Goal: Task Accomplishment & Management: Use online tool/utility

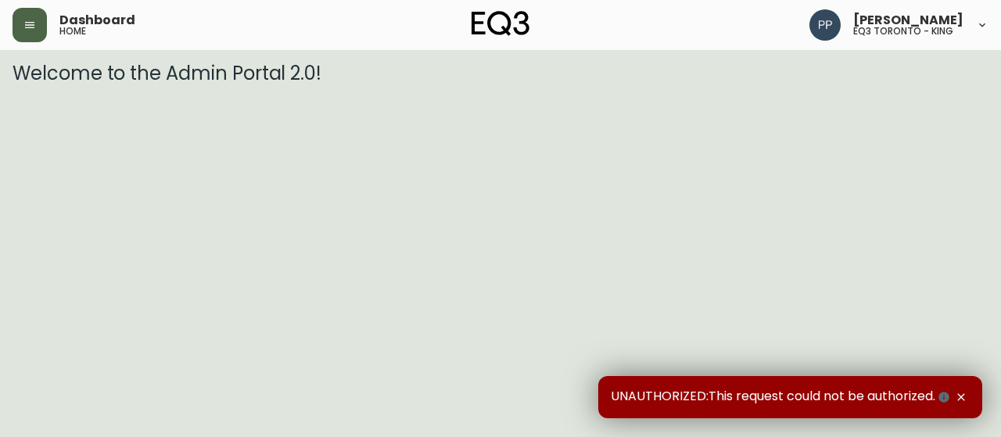
click at [42, 27] on button "button" at bounding box center [30, 25] width 34 height 34
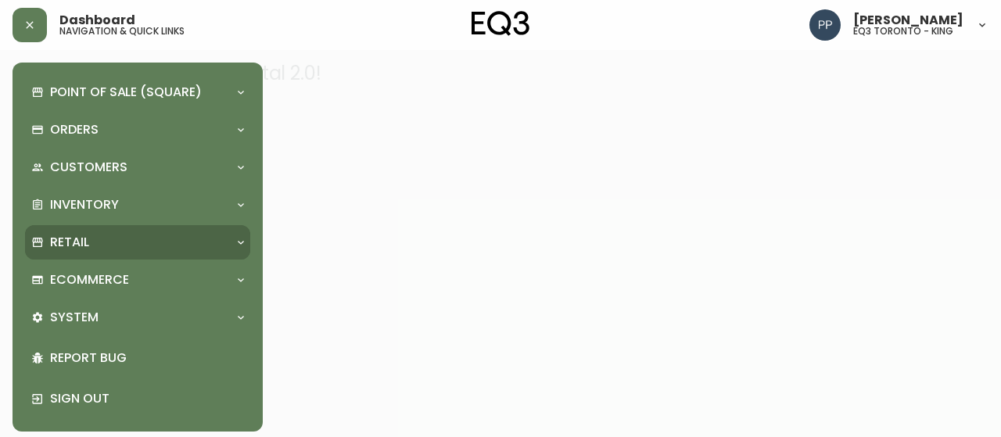
click at [88, 240] on p "Retail" at bounding box center [69, 242] width 39 height 17
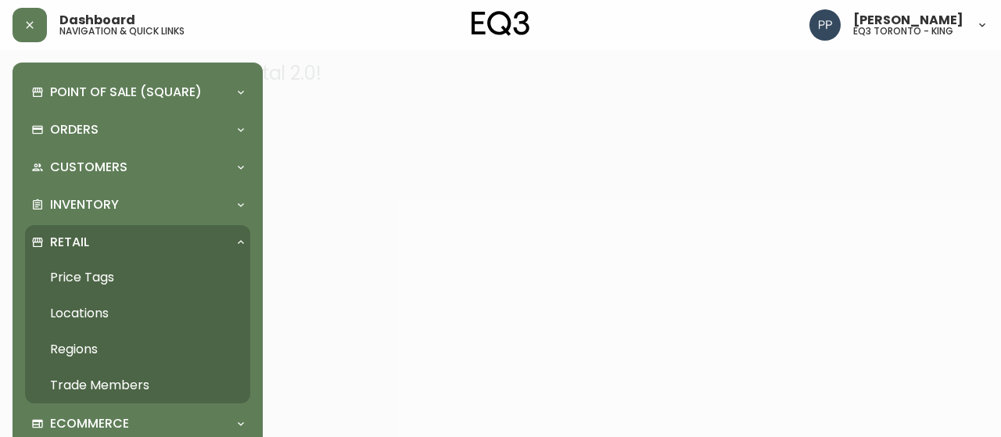
click at [75, 274] on link "Price Tags" at bounding box center [137, 278] width 225 height 36
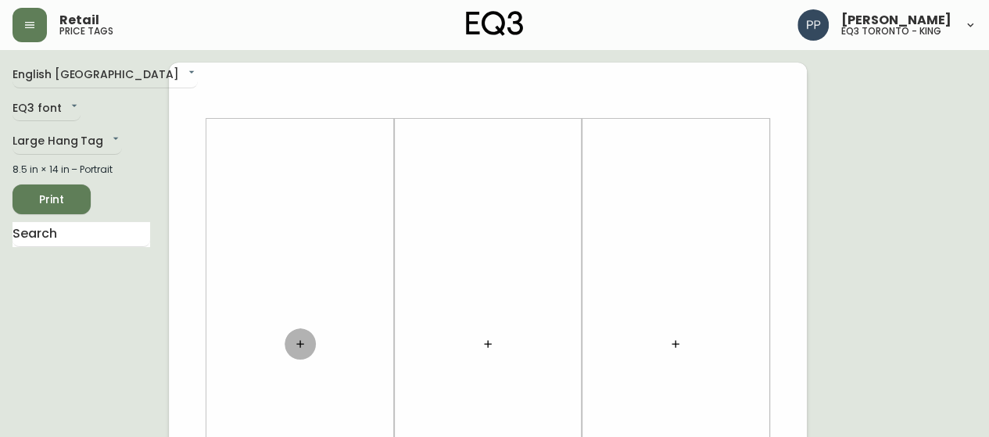
click at [299, 344] on icon "button" at bounding box center [300, 344] width 13 height 13
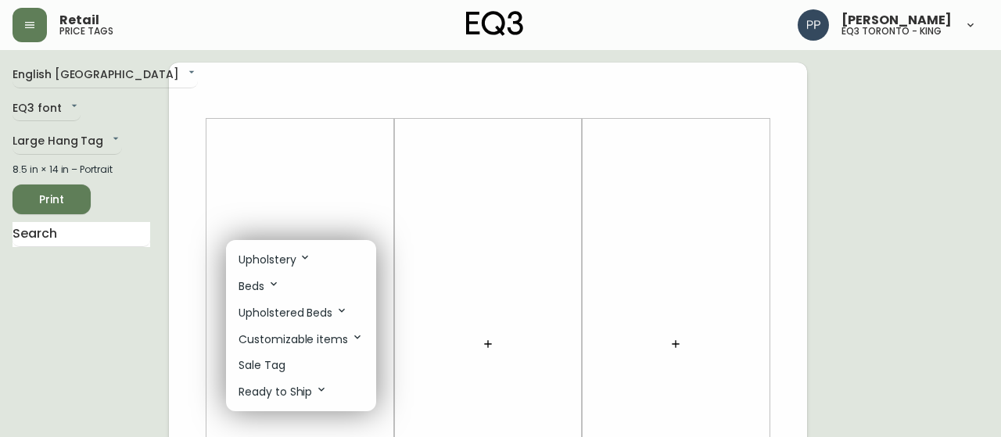
click at [271, 256] on p "Upholstery" at bounding box center [274, 259] width 73 height 17
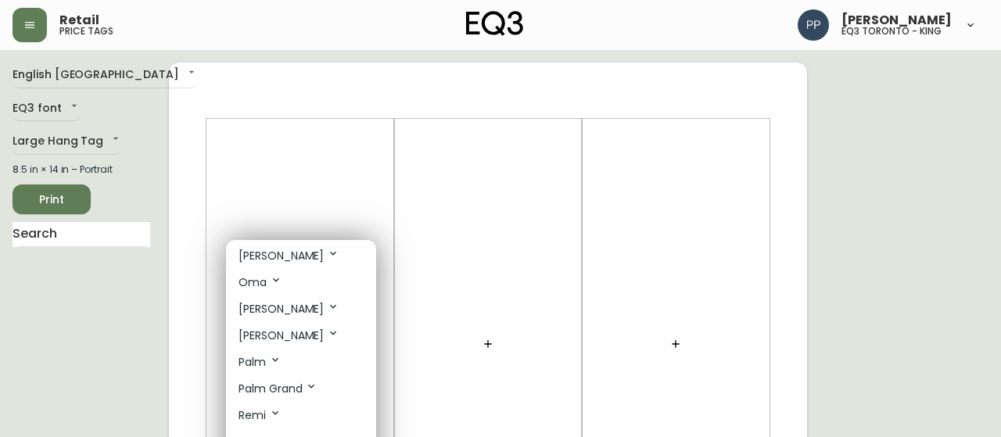
scroll to position [547, 0]
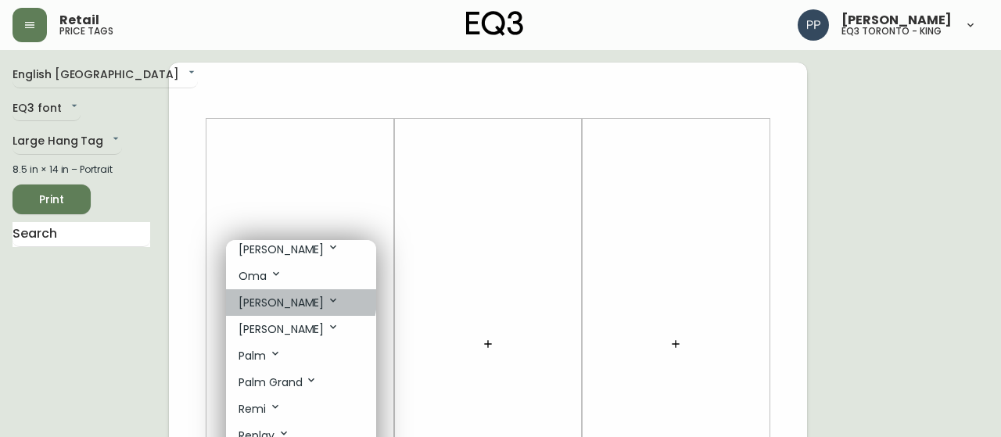
click at [327, 294] on icon at bounding box center [333, 300] width 13 height 13
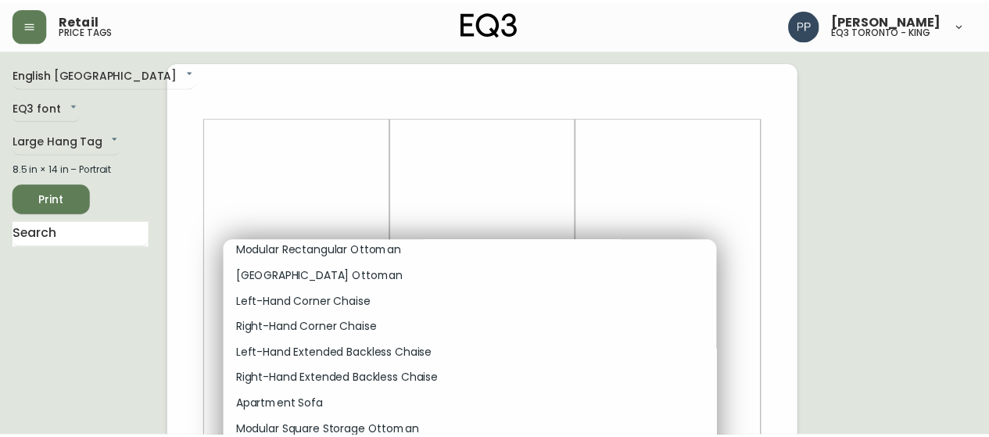
scroll to position [1095, 0]
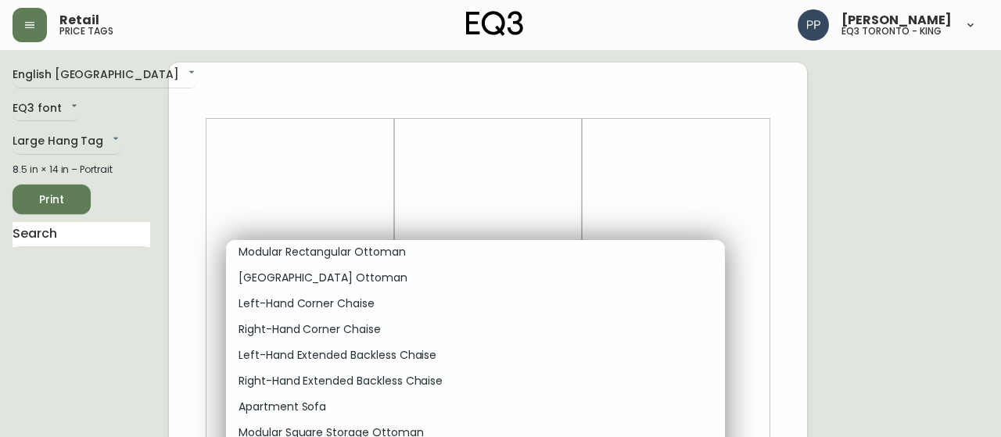
click at [294, 399] on p "Apartment Sofa" at bounding box center [282, 407] width 88 height 16
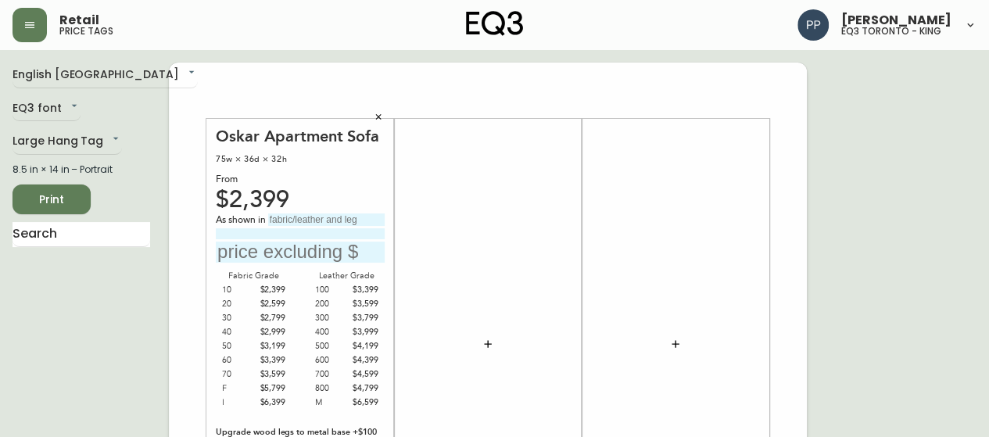
click at [305, 220] on input "text" at bounding box center [326, 219] width 116 height 13
type input "Gr 20 Mila Silver"
click at [280, 238] on input at bounding box center [300, 233] width 169 height 10
type input "w/Walnut Leg"
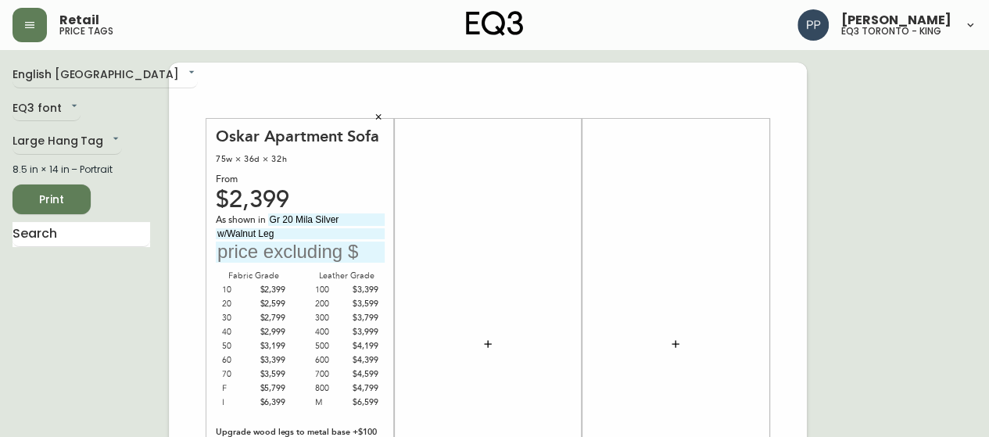
click at [309, 254] on input "text" at bounding box center [300, 252] width 169 height 21
type input "$2599"
click at [48, 233] on input "text" at bounding box center [82, 234] width 138 height 25
type input "c"
click at [56, 235] on input "text" at bounding box center [82, 234] width 138 height 25
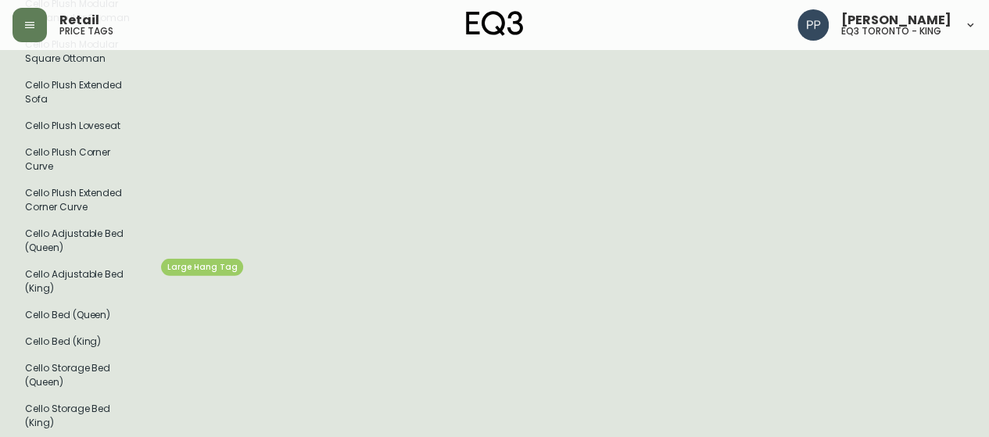
scroll to position [2111, 0]
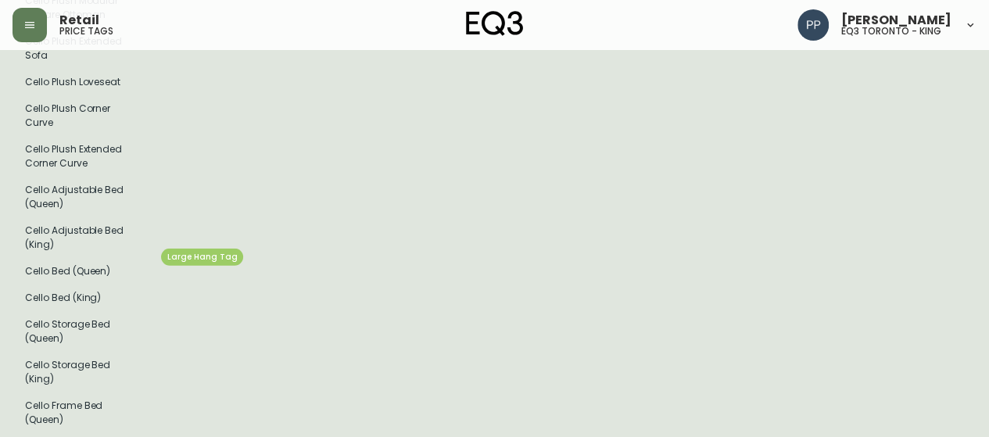
type input "cello"
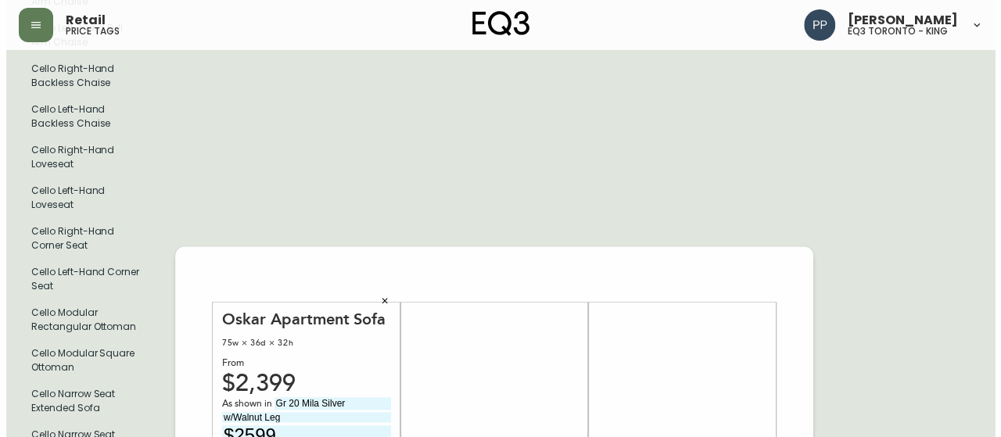
scroll to position [733, 0]
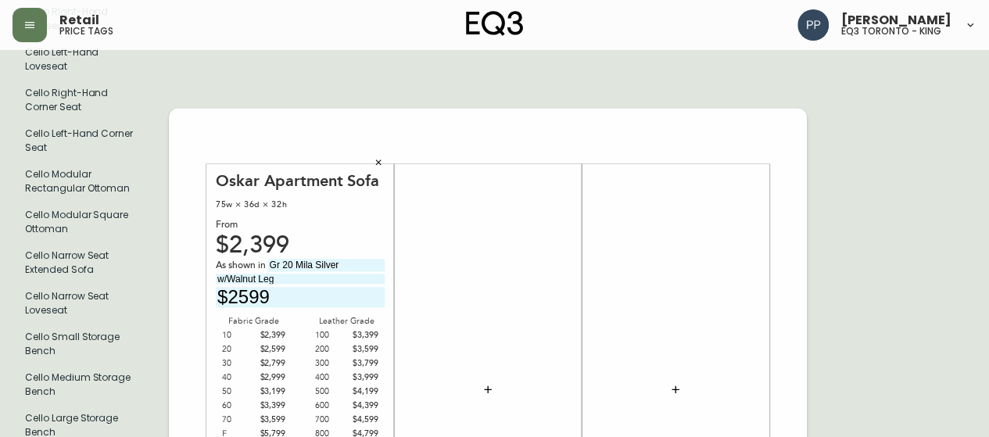
click at [485, 385] on icon "button" at bounding box center [488, 389] width 13 height 13
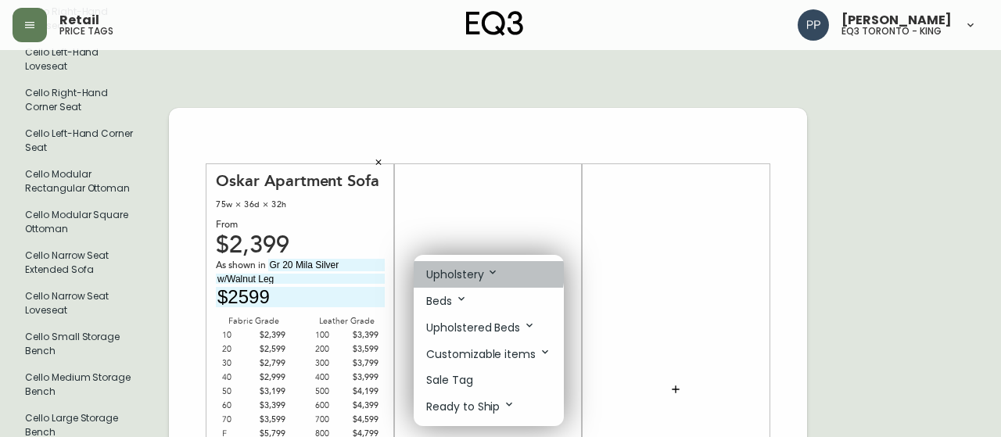
click at [468, 271] on p "Upholstery" at bounding box center [462, 274] width 73 height 17
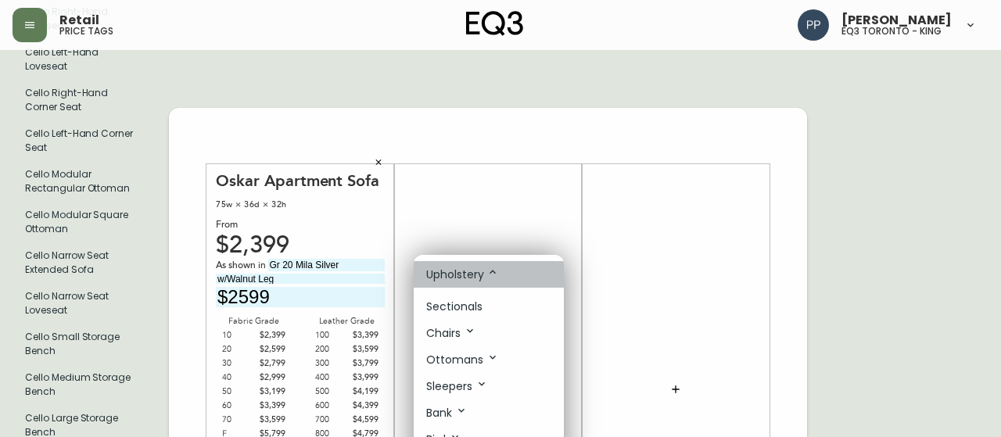
click at [550, 263] on li "Upholstery" at bounding box center [489, 274] width 150 height 27
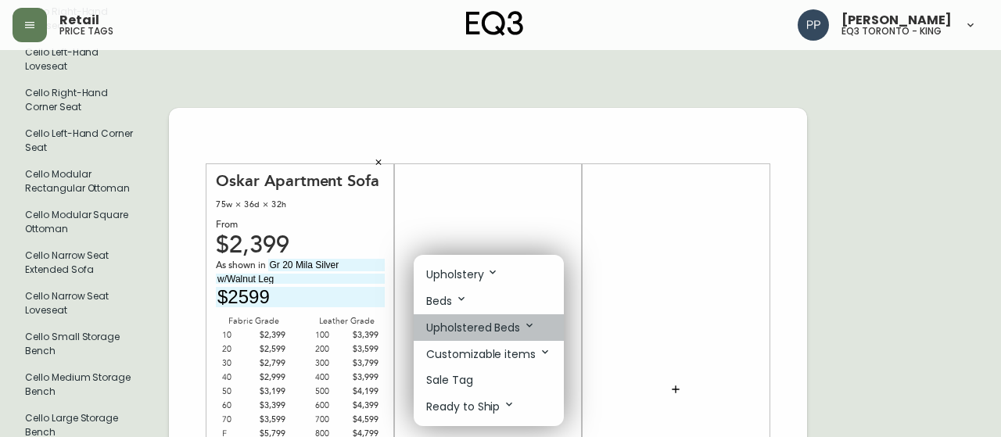
click at [511, 326] on p "Upholstered Beds" at bounding box center [480, 327] width 109 height 17
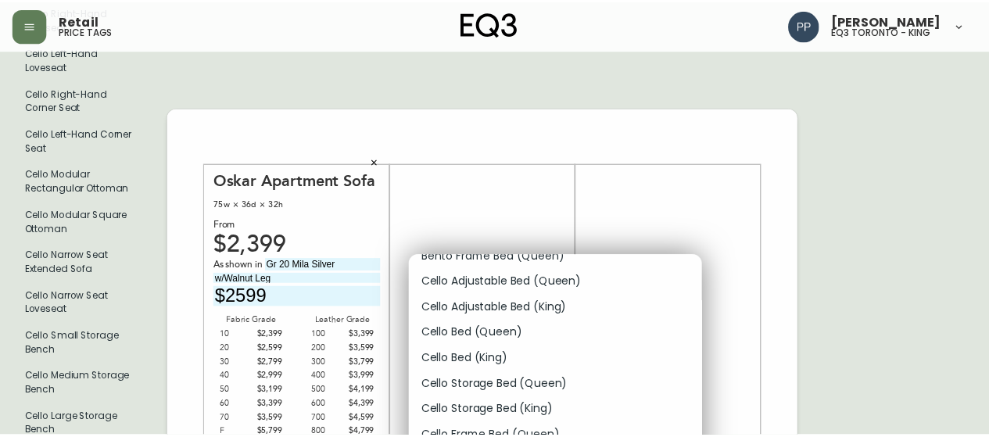
scroll to position [156, 0]
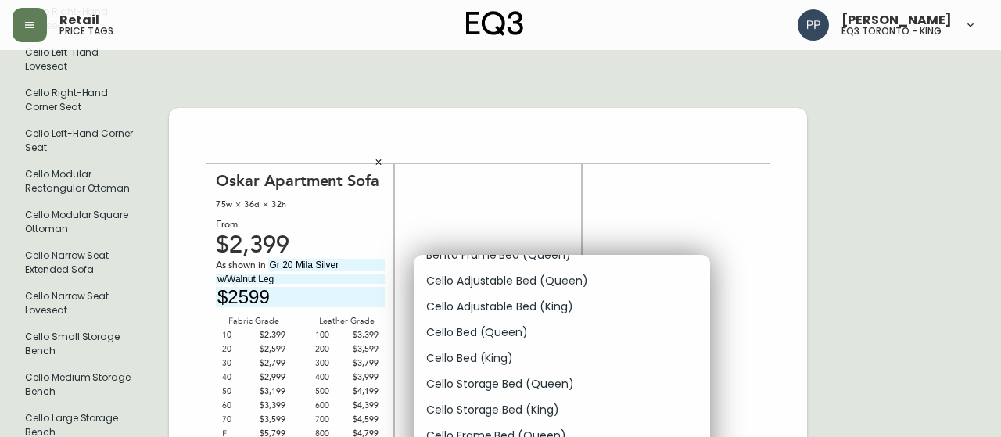
click at [504, 332] on p "Cello Bed (Queen)" at bounding box center [477, 332] width 102 height 16
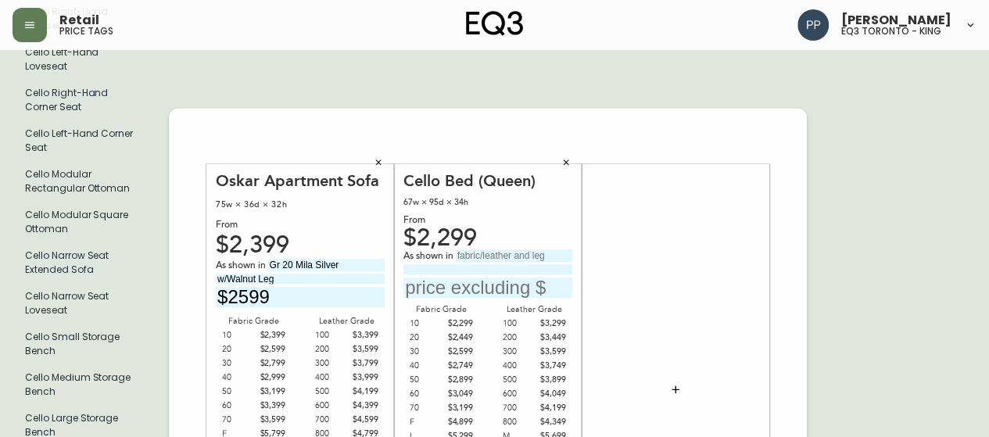
click at [521, 249] on input "text" at bounding box center [514, 255] width 116 height 13
type input "Gr 60 Lana Sand"
click at [469, 265] on input at bounding box center [487, 269] width 169 height 10
type input "w/Deluxe Slats"
click at [453, 282] on input "text" at bounding box center [487, 288] width 169 height 21
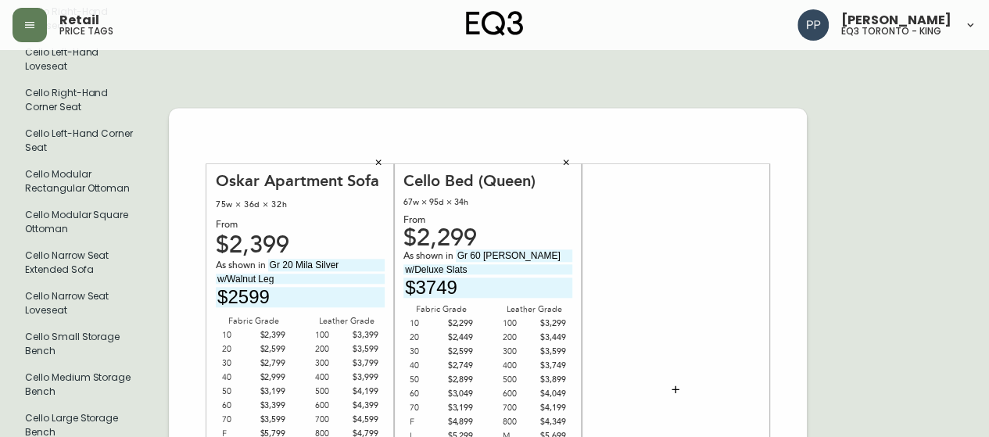
type input "$3749"
click at [678, 206] on div at bounding box center [675, 388] width 169 height 435
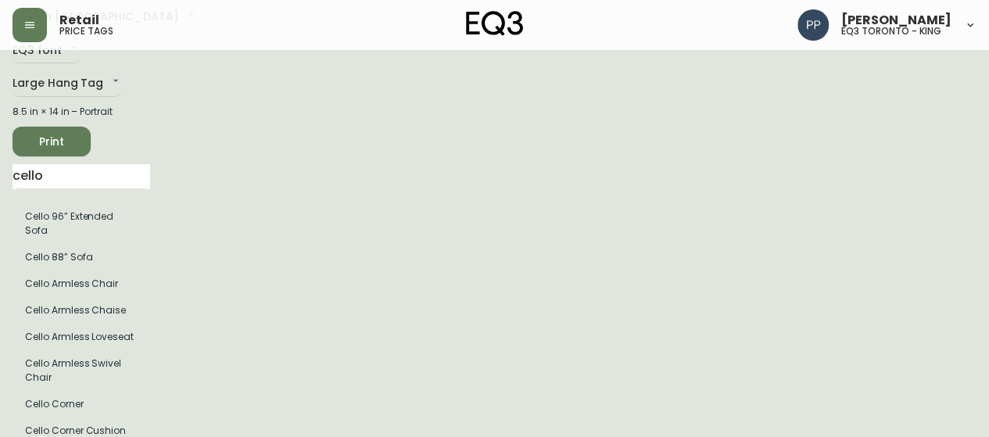
scroll to position [0, 0]
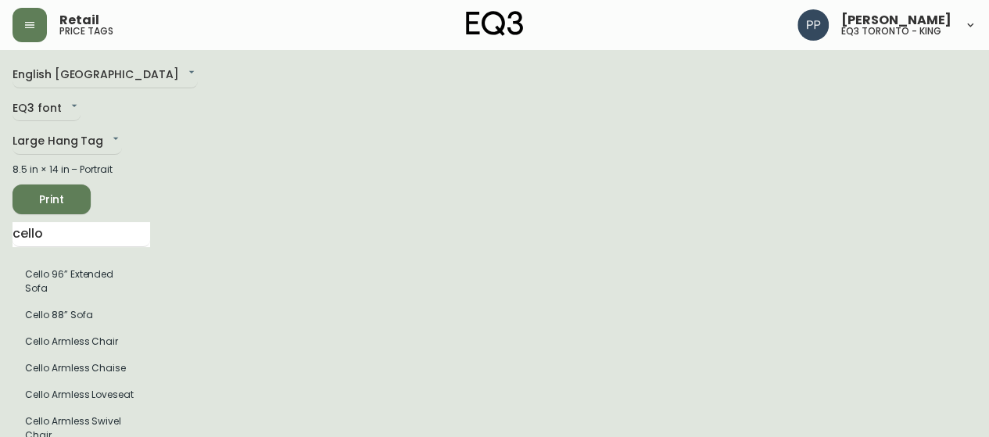
click at [50, 205] on span "Print" at bounding box center [51, 200] width 53 height 20
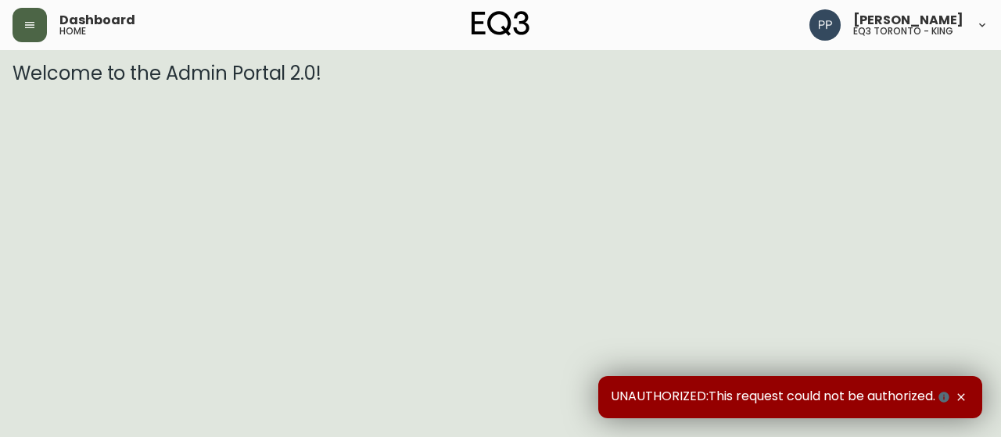
click at [20, 23] on button "button" at bounding box center [30, 25] width 34 height 34
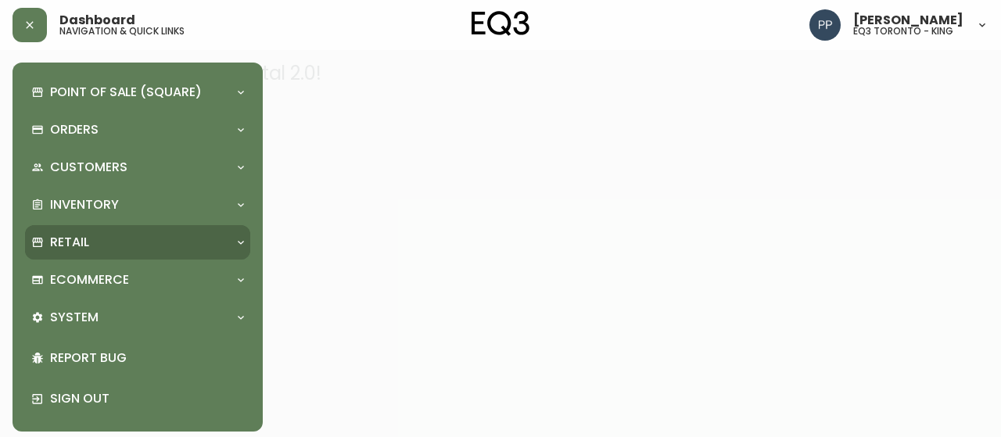
click at [95, 246] on div "Retail" at bounding box center [129, 242] width 197 height 17
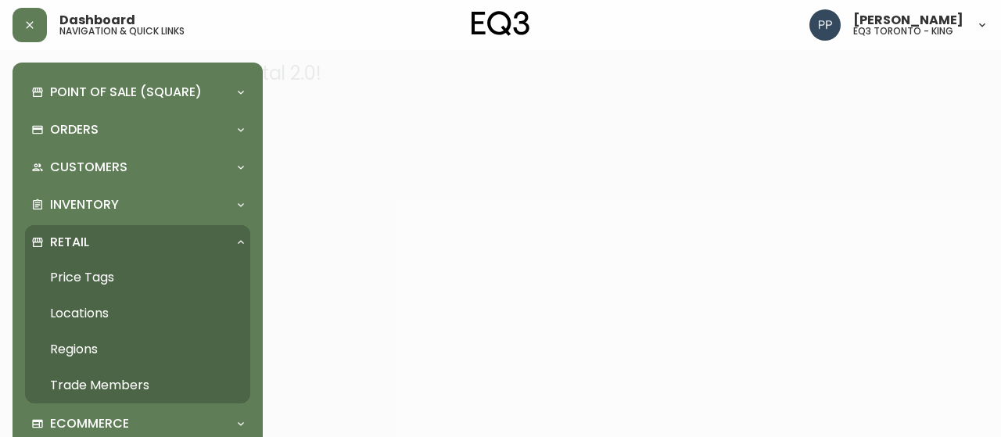
click at [116, 281] on link "Price Tags" at bounding box center [137, 278] width 225 height 36
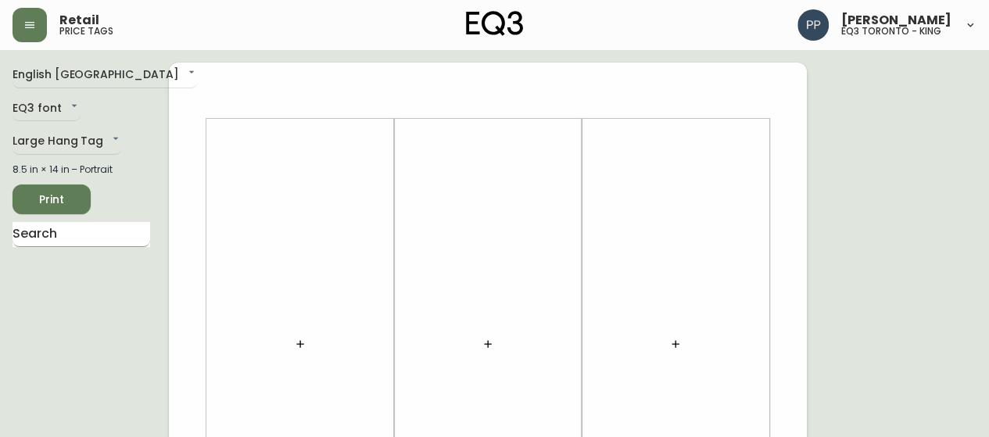
click at [73, 235] on input "text" at bounding box center [82, 234] width 138 height 25
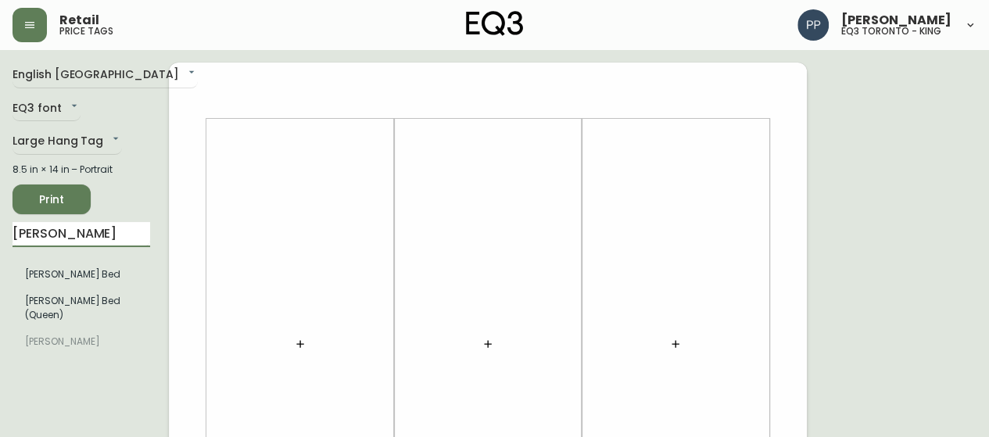
type input "[PERSON_NAME]"
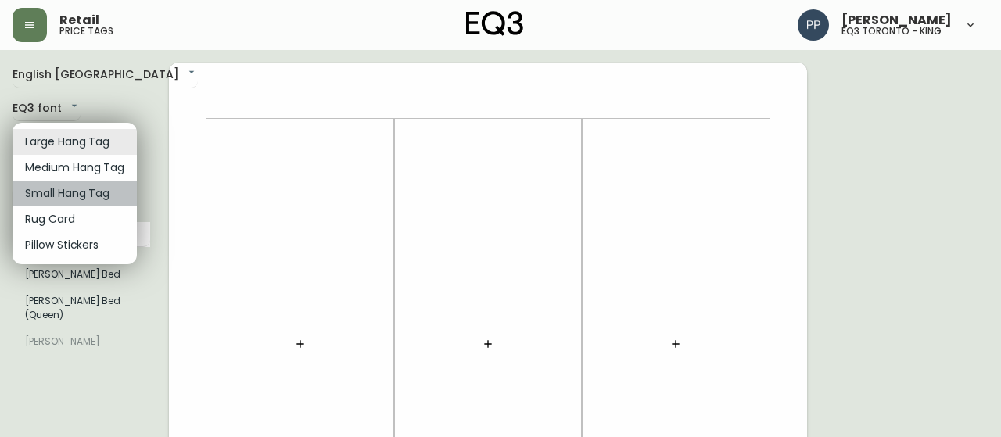
click at [87, 193] on li "Small Hang Tag" at bounding box center [75, 194] width 124 height 26
type input "small"
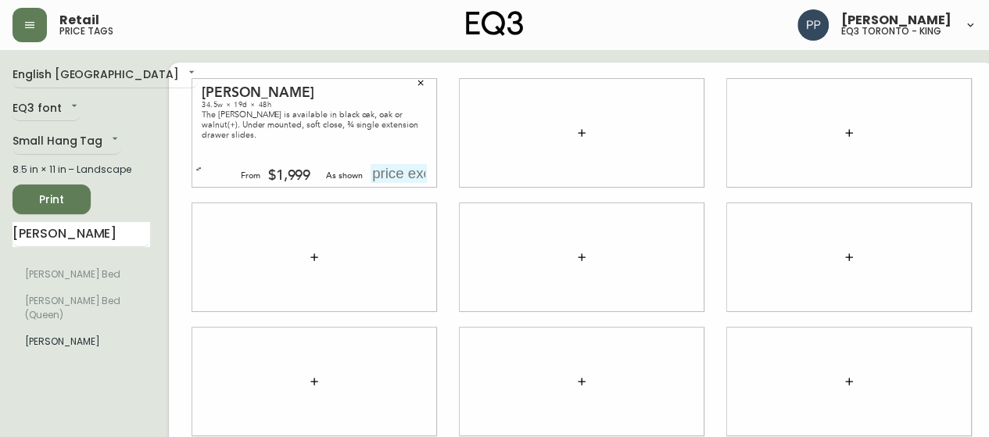
click at [377, 177] on input "text" at bounding box center [399, 173] width 56 height 19
type input "$1999"
click at [589, 192] on div at bounding box center [581, 133] width 267 height 124
click at [72, 237] on input "[PERSON_NAME]" at bounding box center [82, 234] width 138 height 25
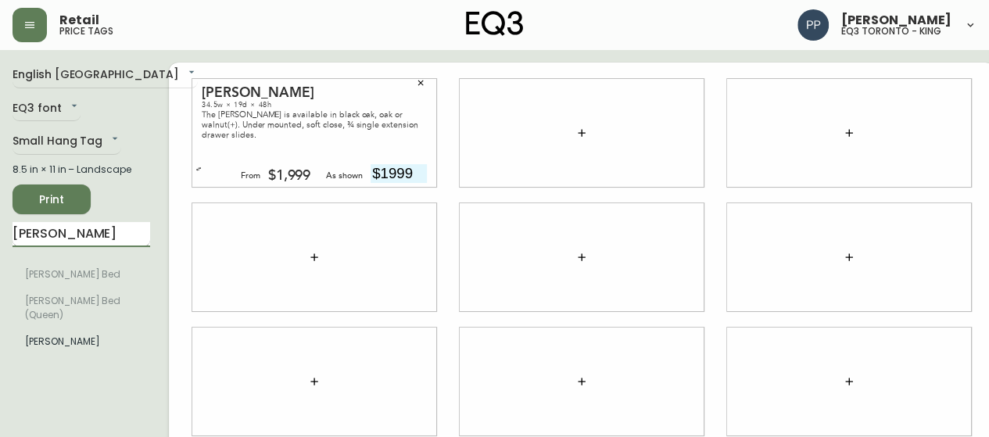
click at [72, 237] on input "[PERSON_NAME]" at bounding box center [82, 234] width 138 height 25
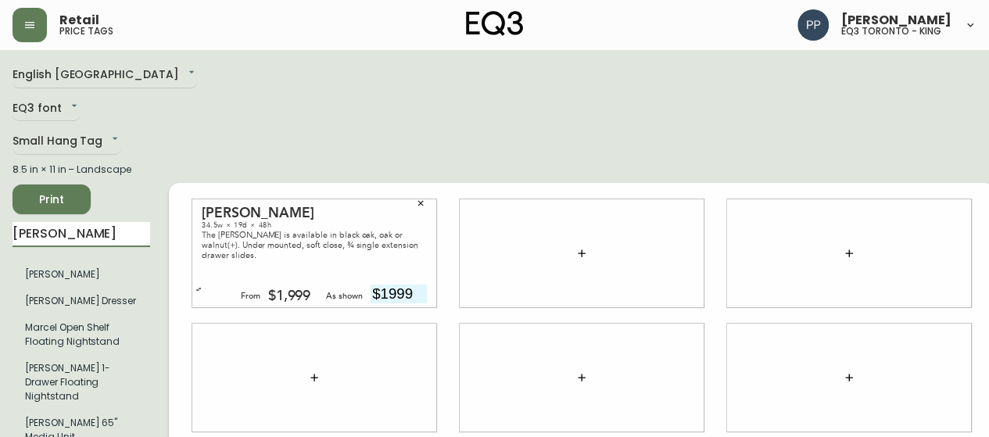
type input "[PERSON_NAME]"
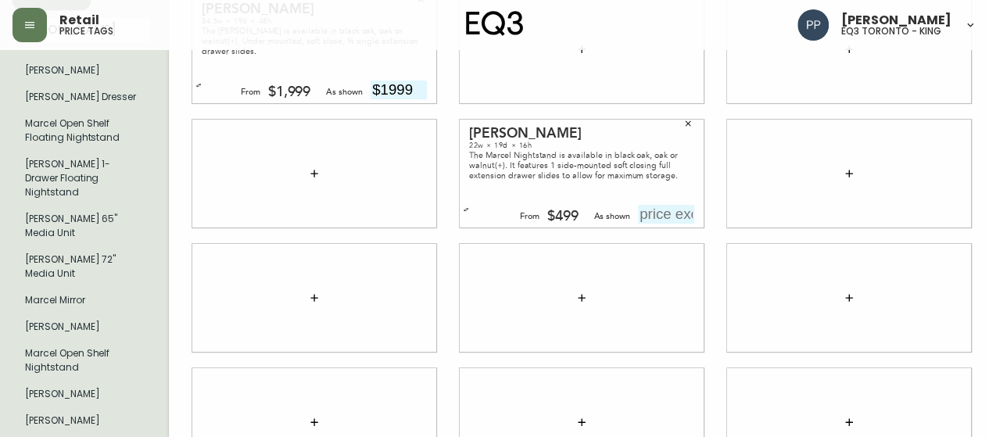
scroll to position [235, 0]
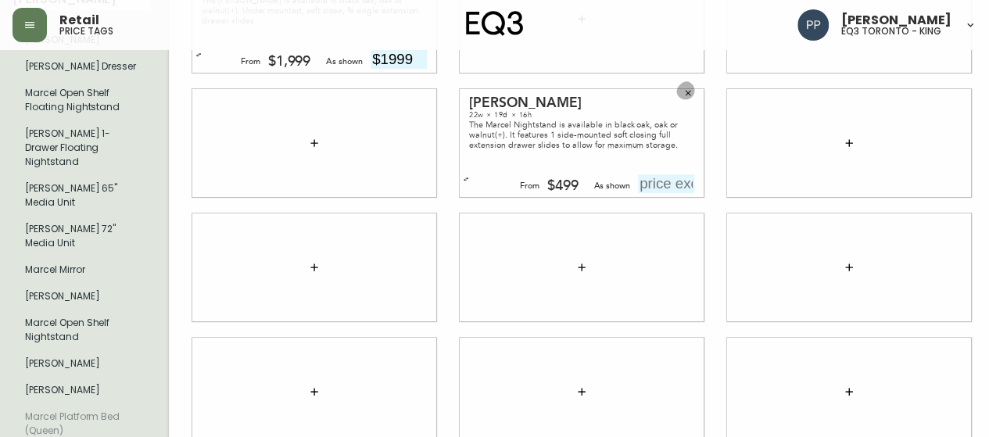
click at [683, 98] on icon "button" at bounding box center [687, 92] width 9 height 9
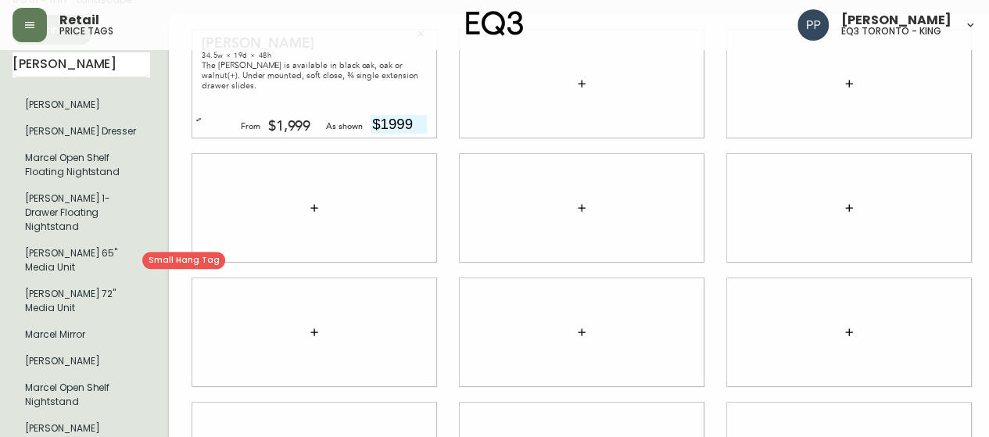
scroll to position [156, 0]
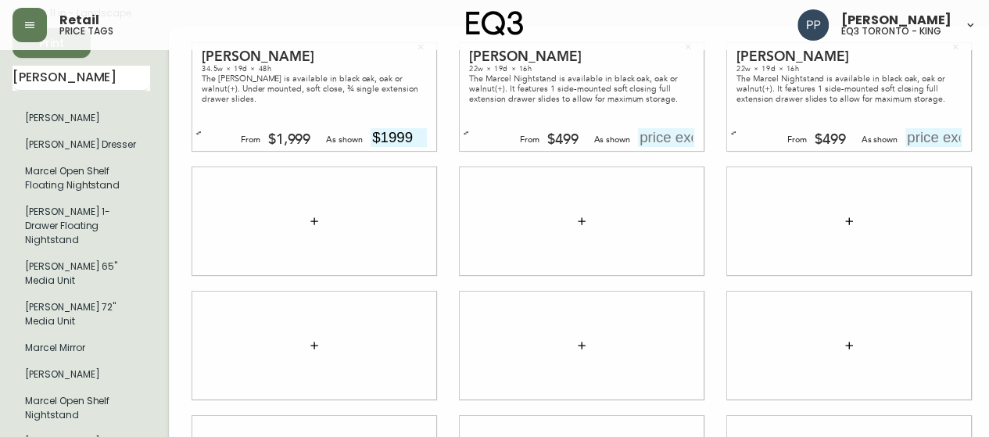
click at [661, 141] on input "text" at bounding box center [666, 137] width 56 height 19
type input "$499"
click at [929, 144] on input "text" at bounding box center [933, 137] width 56 height 19
type input "$499"
click at [715, 199] on div at bounding box center [848, 221] width 267 height 124
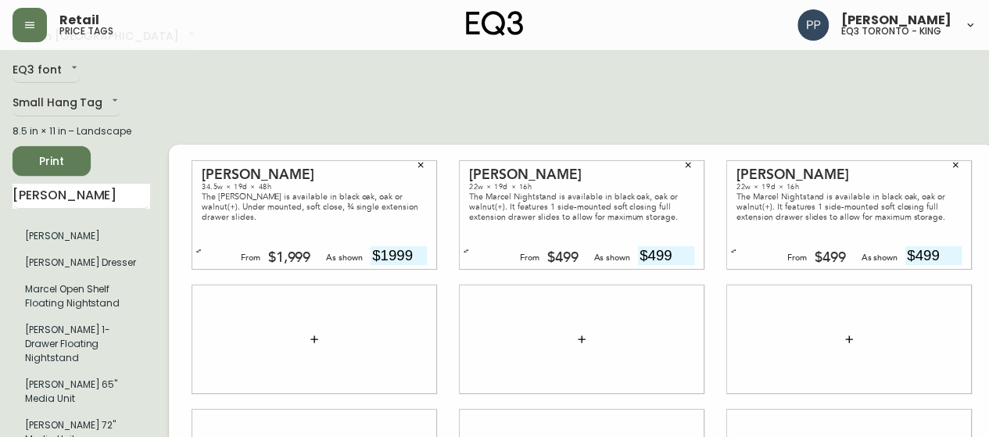
scroll to position [0, 0]
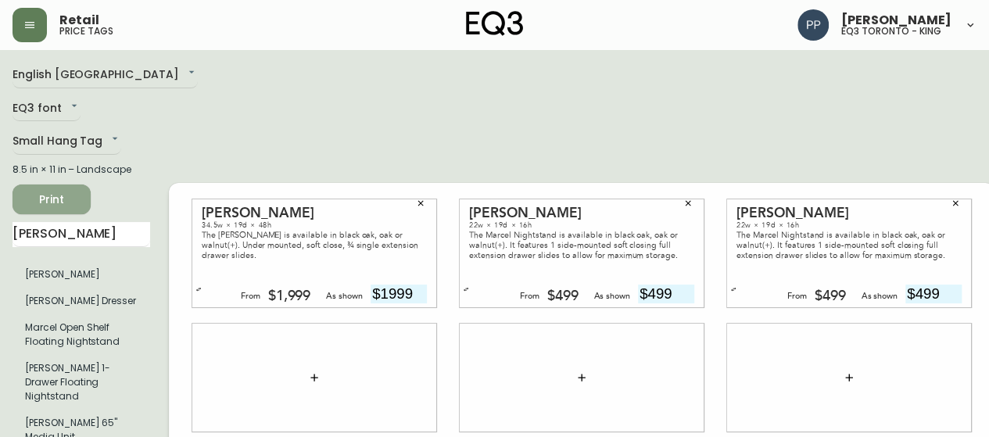
click at [75, 192] on span "Print" at bounding box center [51, 200] width 53 height 20
click at [28, 25] on icon "button" at bounding box center [29, 25] width 9 height 6
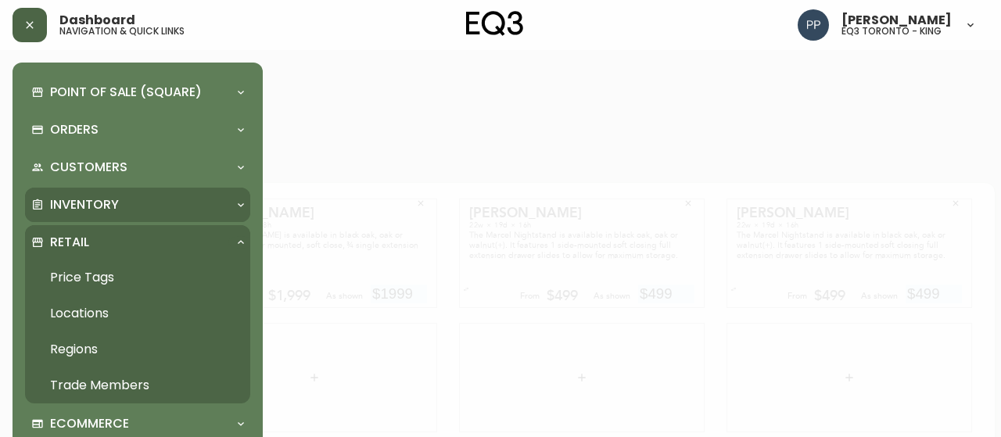
click at [64, 212] on p "Inventory" at bounding box center [84, 204] width 69 height 17
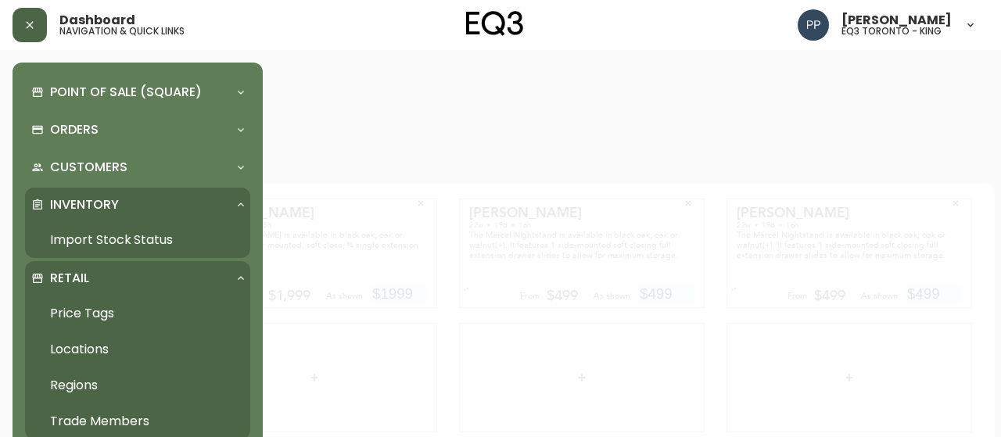
click at [115, 243] on link "Import Stock Status" at bounding box center [137, 240] width 225 height 36
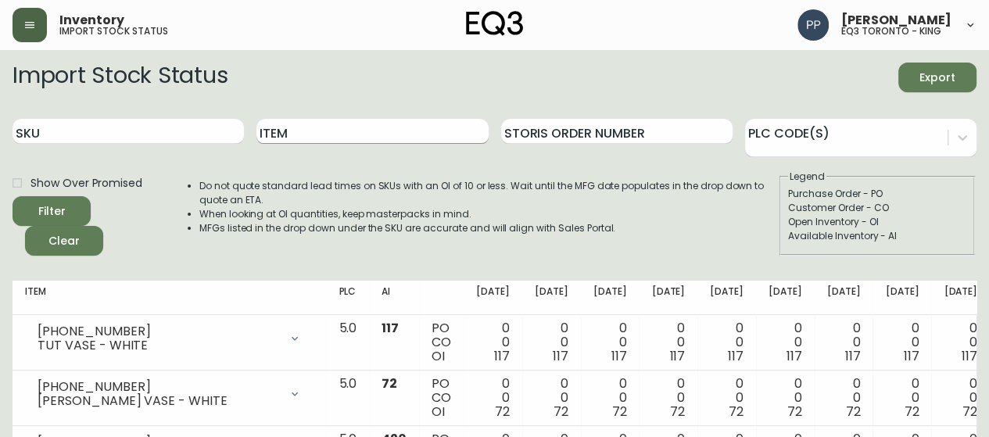
click at [356, 136] on input "Item" at bounding box center [371, 131] width 231 height 25
click at [70, 207] on span "Filter" at bounding box center [51, 212] width 53 height 20
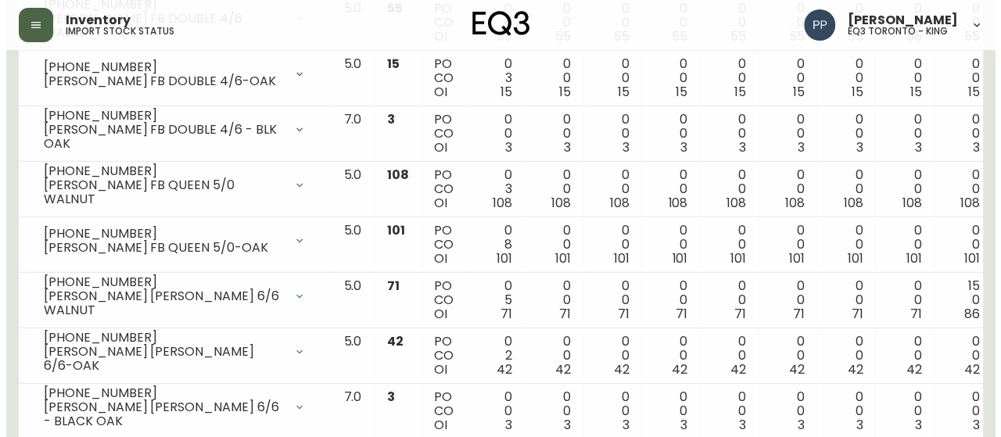
scroll to position [2686, 0]
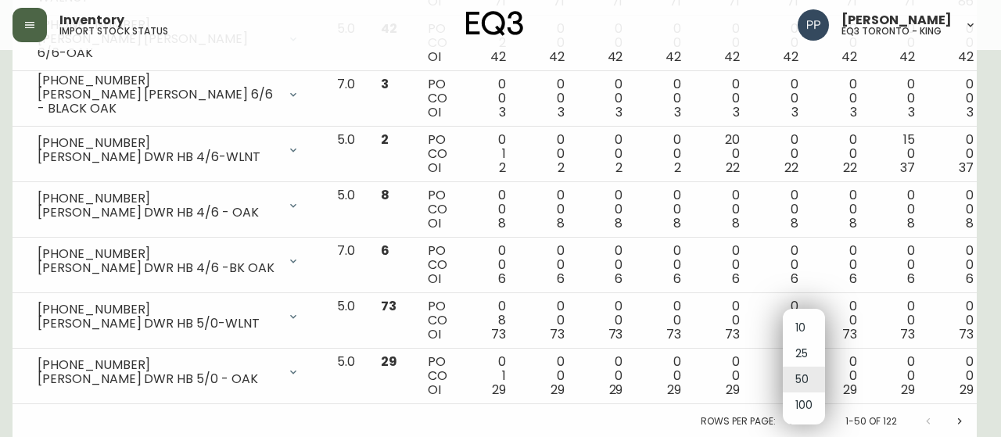
click at [810, 414] on li "100" at bounding box center [804, 405] width 42 height 26
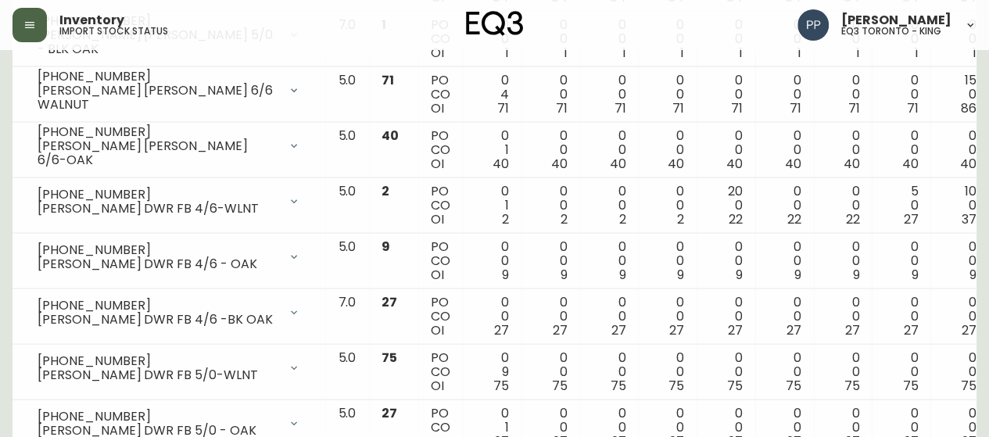
scroll to position [0, 0]
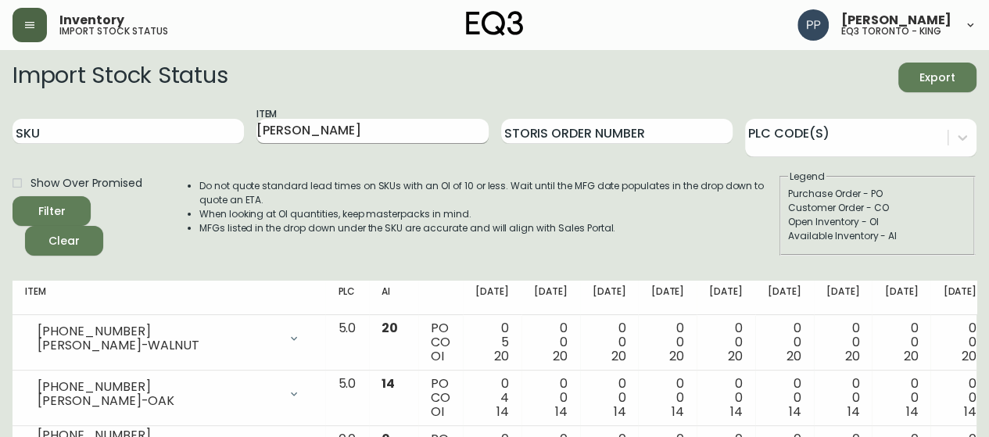
click at [417, 134] on input "[PERSON_NAME]" at bounding box center [371, 131] width 231 height 25
type input "[PERSON_NAME]"
click at [13, 196] on button "Filter" at bounding box center [52, 211] width 78 height 30
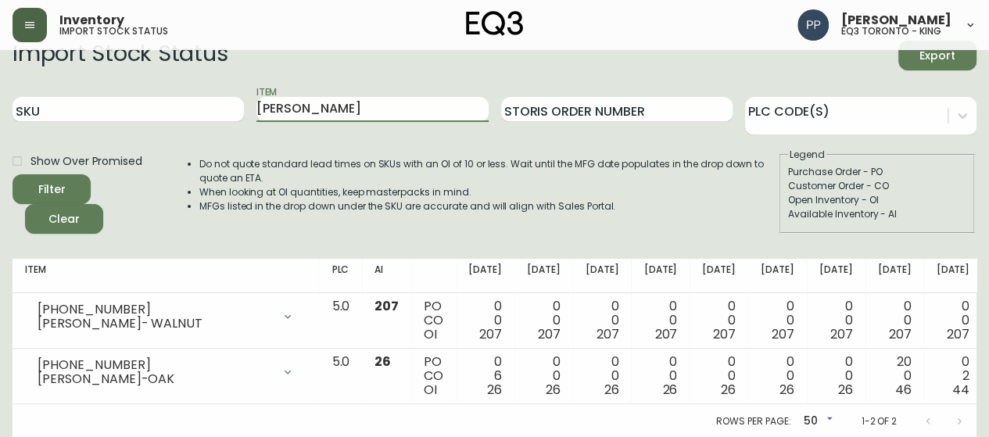
scroll to position [34, 0]
